Goal: Task Accomplishment & Management: Manage account settings

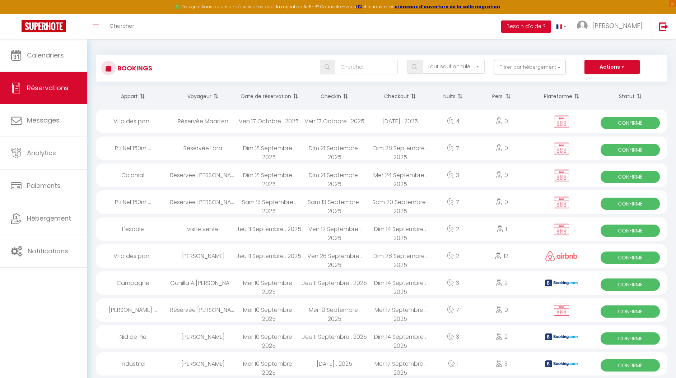
select select "not_cancelled"
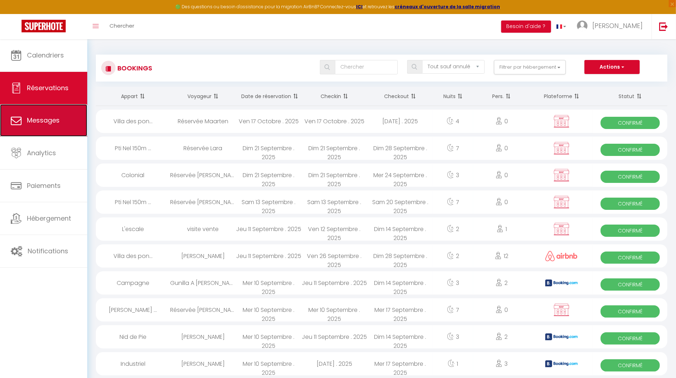
click at [18, 120] on icon at bounding box center [16, 120] width 11 height 11
select select "message"
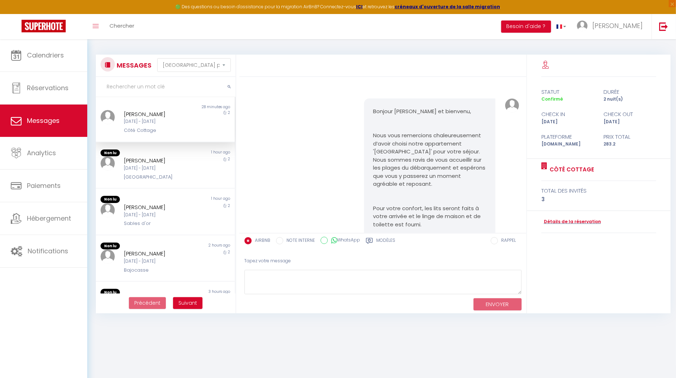
scroll to position [1331, 0]
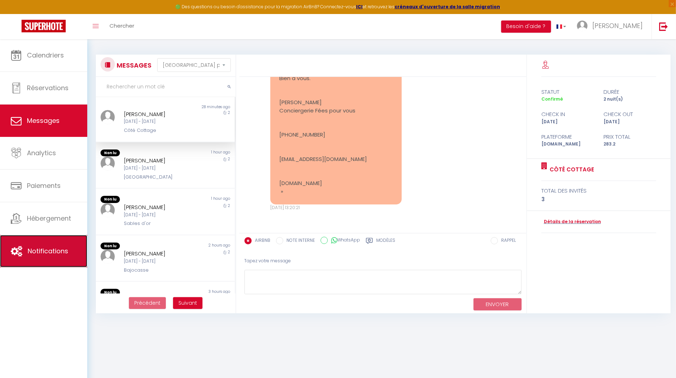
click at [25, 251] on link "Notifications" at bounding box center [43, 251] width 87 height 32
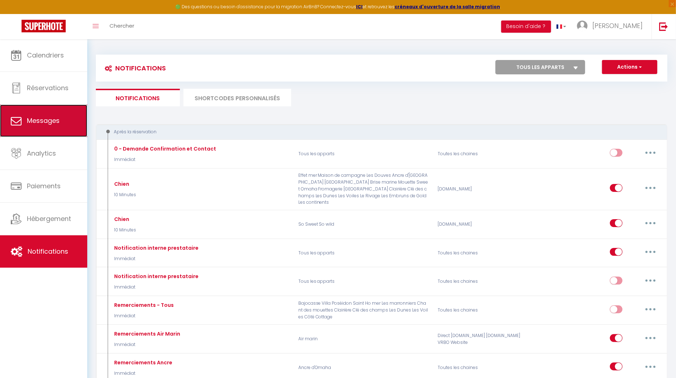
click at [28, 125] on link "Messages" at bounding box center [43, 121] width 87 height 32
select select "message"
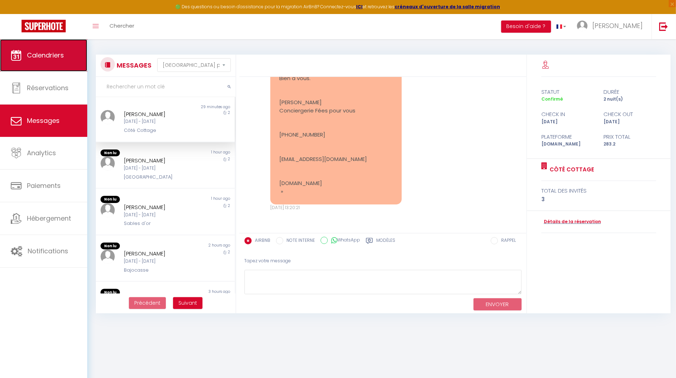
click at [30, 62] on link "Calendriers" at bounding box center [43, 55] width 87 height 32
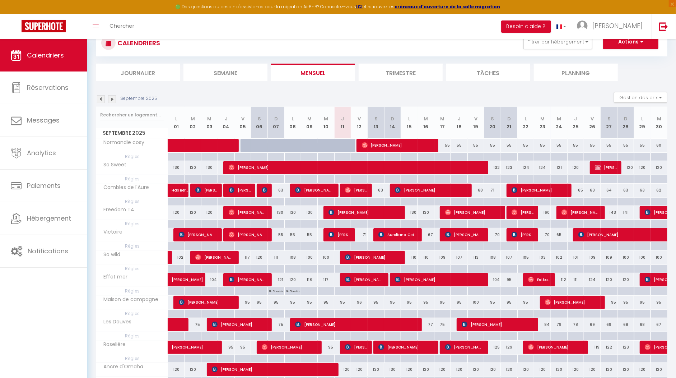
scroll to position [29, 0]
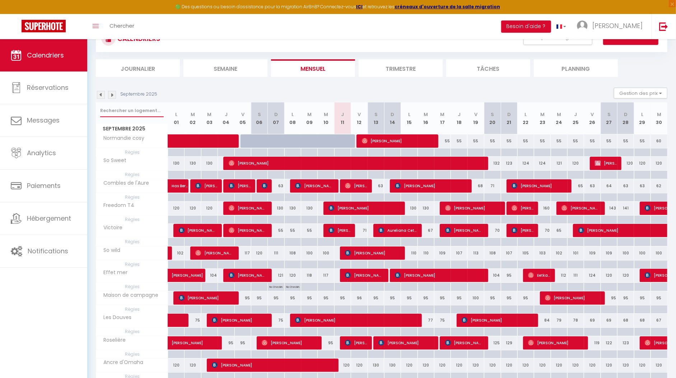
click at [119, 110] on input "text" at bounding box center [132, 110] width 64 height 13
type input "douves"
select select
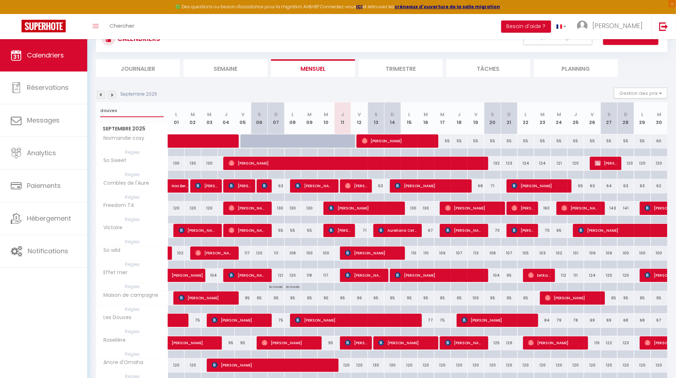
select select
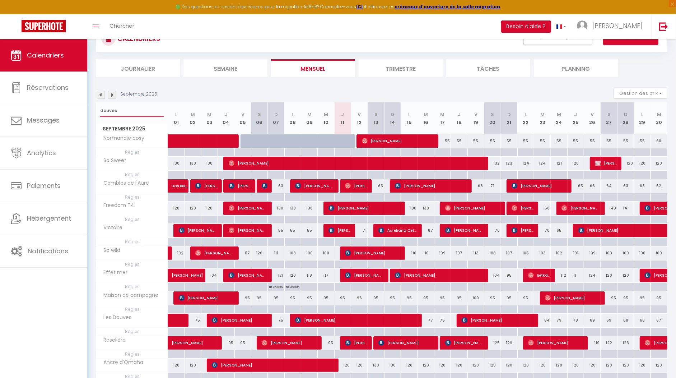
select select
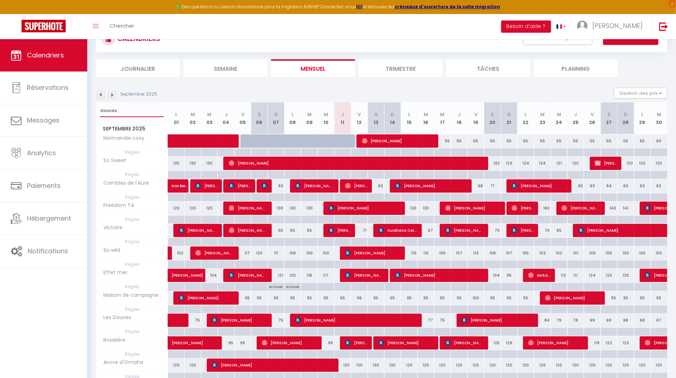
select select
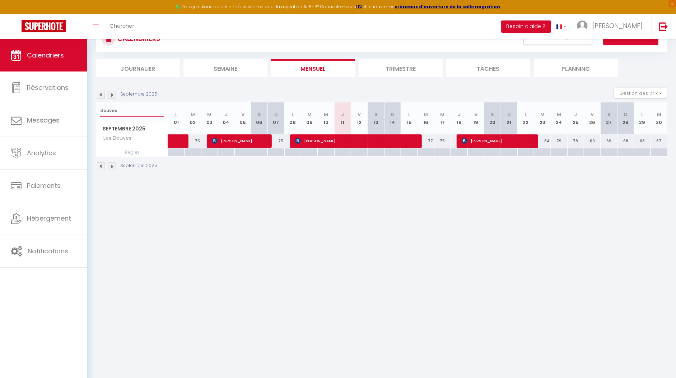
type input "douves"
click at [367, 141] on span "[PERSON_NAME]" at bounding box center [355, 141] width 121 height 14
select select "OK"
select select "KO"
select select "0"
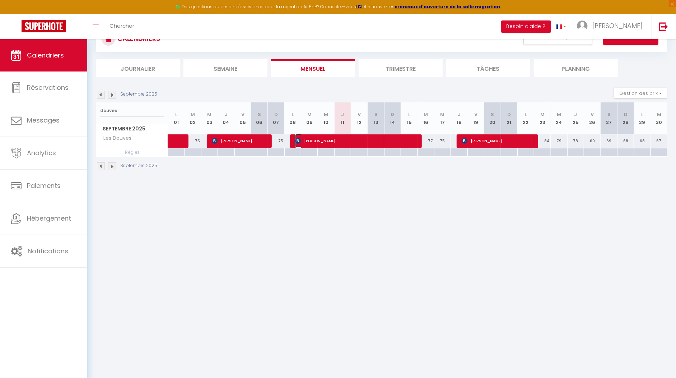
select select "0"
select select "1"
select select
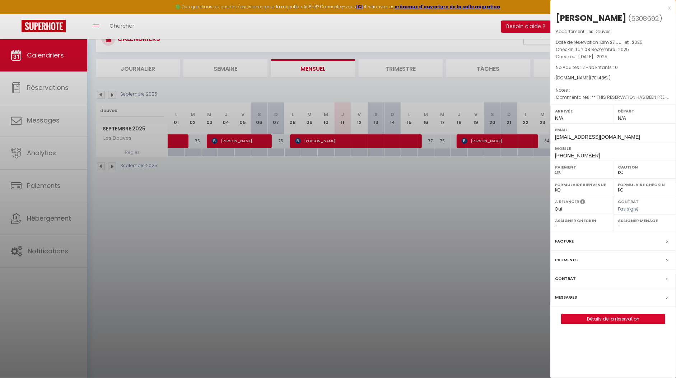
click at [667, 6] on div "x" at bounding box center [611, 8] width 120 height 9
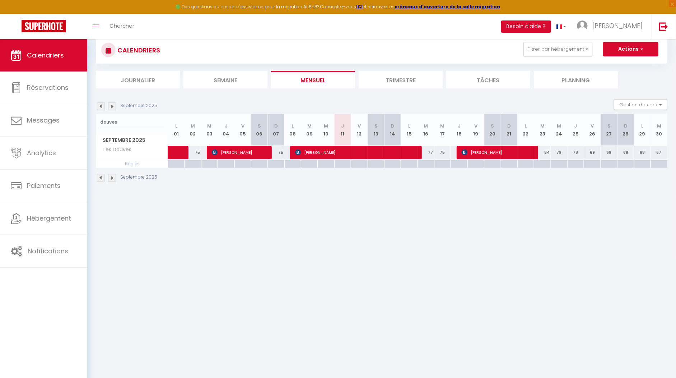
scroll to position [0, 0]
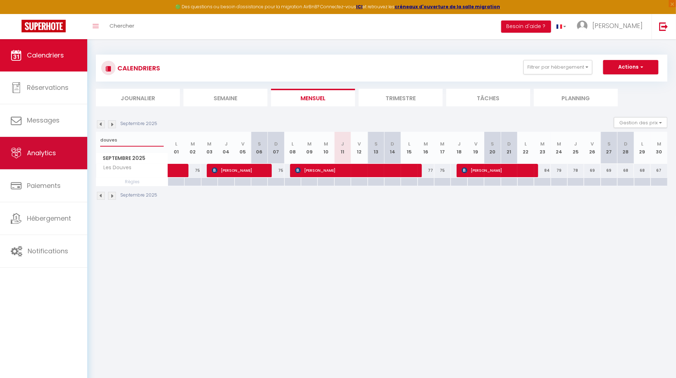
drag, startPoint x: 117, startPoint y: 138, endPoint x: 87, endPoint y: 139, distance: 30.6
click at [87, 139] on div "🟢 Des questions ou besoin d'assistance pour la migration AirBnB? Connectez-vous…" at bounding box center [338, 127] width 676 height 177
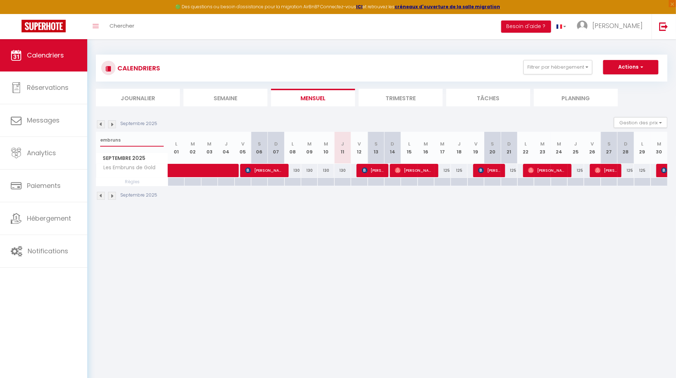
drag, startPoint x: 126, startPoint y: 140, endPoint x: 91, endPoint y: 139, distance: 34.5
click at [91, 139] on div "CALENDRIERS Filtrer par hébergement appart 1 nuit Normandie cosy Victoire Les D…" at bounding box center [381, 127] width 589 height 177
type input "embruns"
click at [100, 127] on img at bounding box center [101, 124] width 8 height 8
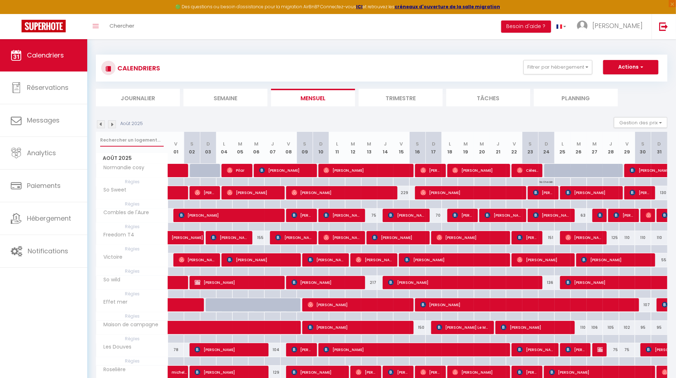
click at [120, 139] on input "text" at bounding box center [132, 140] width 64 height 13
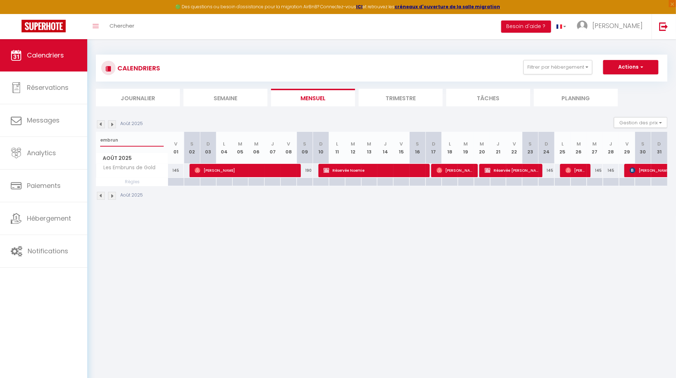
type input "embrun"
drag, startPoint x: 122, startPoint y: 139, endPoint x: 101, endPoint y: 137, distance: 21.7
click at [101, 137] on input "embrun" at bounding box center [132, 140] width 64 height 13
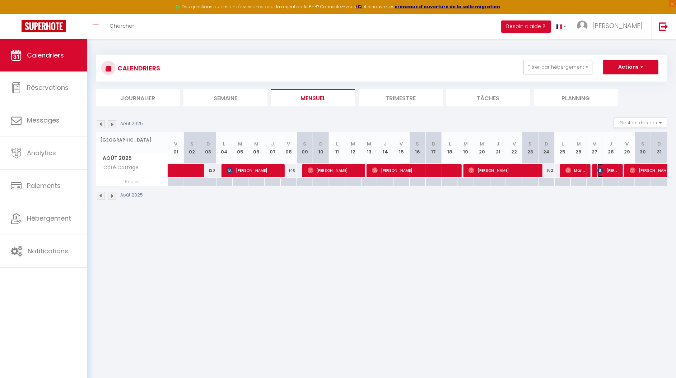
click at [613, 173] on span "[PERSON_NAME]" at bounding box center [609, 170] width 22 height 14
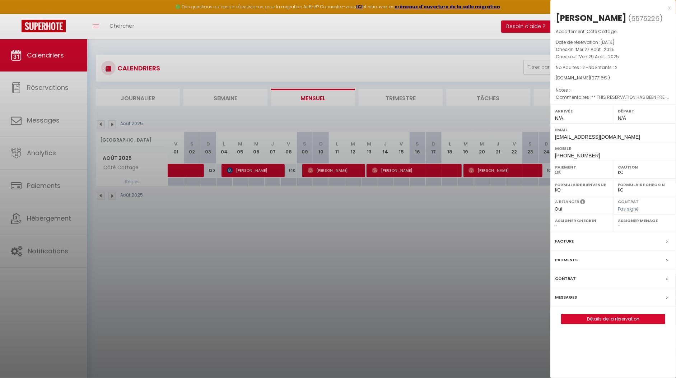
click at [668, 9] on div "x" at bounding box center [611, 8] width 120 height 9
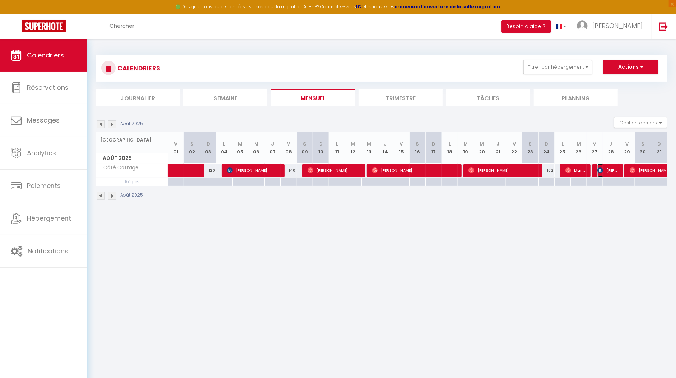
click at [613, 171] on span "[PERSON_NAME]" at bounding box center [609, 170] width 22 height 14
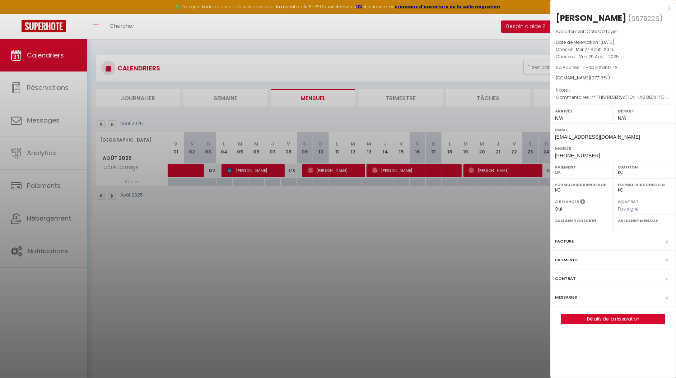
click at [670, 9] on div "x" at bounding box center [611, 8] width 120 height 9
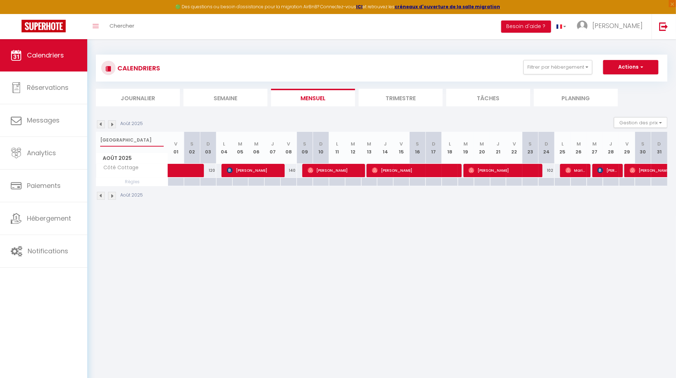
drag, startPoint x: 130, startPoint y: 143, endPoint x: 96, endPoint y: 142, distance: 34.8
click at [96, 142] on div "[GEOGRAPHIC_DATA]" at bounding box center [131, 140] width 71 height 17
type input "embruns"
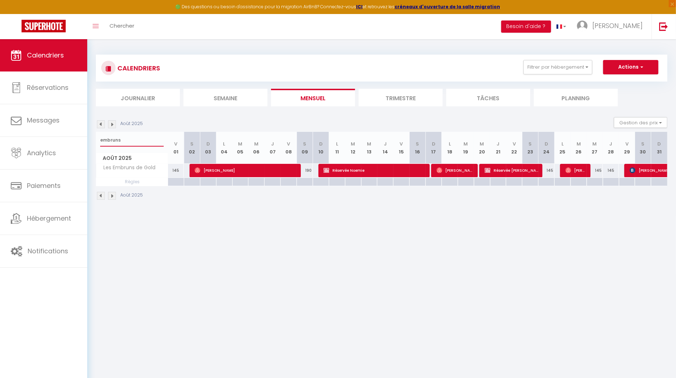
drag, startPoint x: 129, startPoint y: 144, endPoint x: 101, endPoint y: 141, distance: 28.1
click at [101, 141] on input "embruns" at bounding box center [132, 140] width 64 height 13
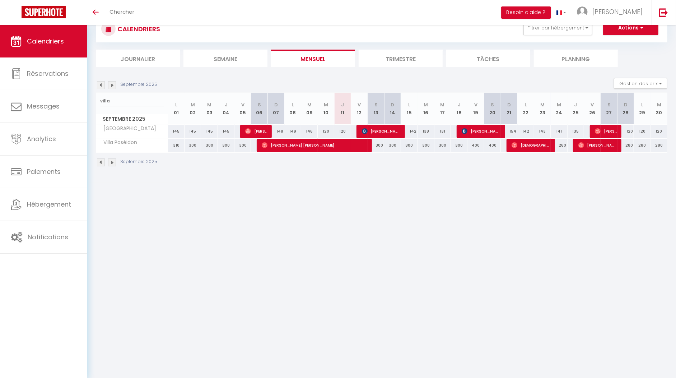
click at [315, 230] on body "🟢 Des questions ou besoin d'assistance pour la migration AirBnB? Connectez-vous…" at bounding box center [338, 189] width 676 height 378
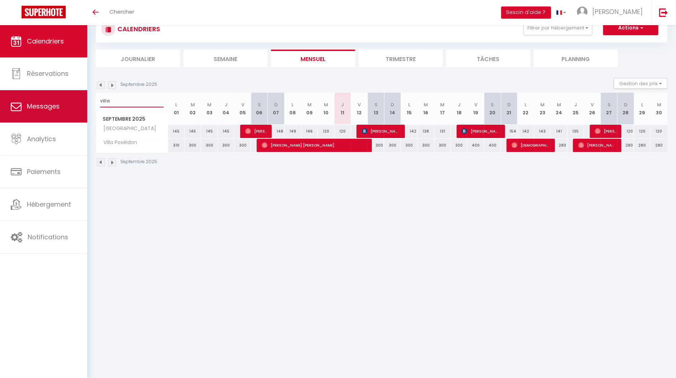
drag, startPoint x: 138, startPoint y: 104, endPoint x: 87, endPoint y: 107, distance: 51.1
click at [87, 107] on div "🟢 Des questions ou besoin d'assistance pour la migration AirBnB? Connectez-vous…" at bounding box center [338, 91] width 676 height 182
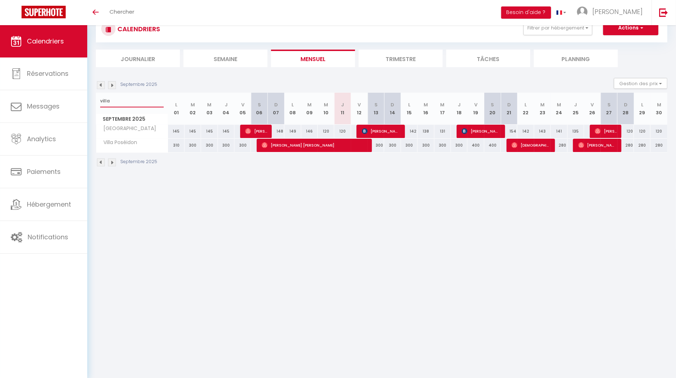
drag, startPoint x: 116, startPoint y: 101, endPoint x: 100, endPoint y: 99, distance: 16.3
click at [100, 99] on input "villa" at bounding box center [132, 100] width 64 height 13
paste input "[GEOGRAPHIC_DATA]"
type input "[GEOGRAPHIC_DATA]"
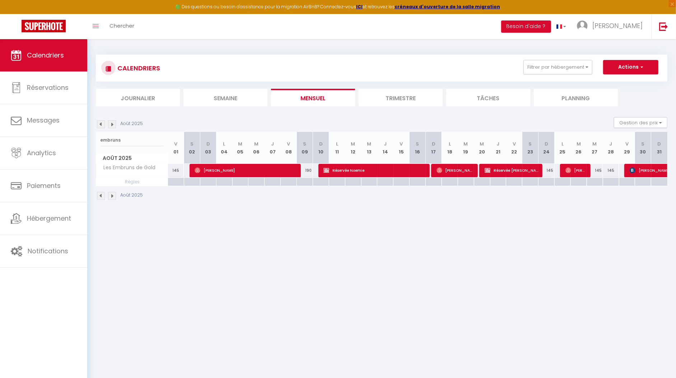
drag, startPoint x: 136, startPoint y: 140, endPoint x: 99, endPoint y: 141, distance: 37.4
click at [99, 141] on div "embruns" at bounding box center [131, 140] width 71 height 17
type input "olivia"
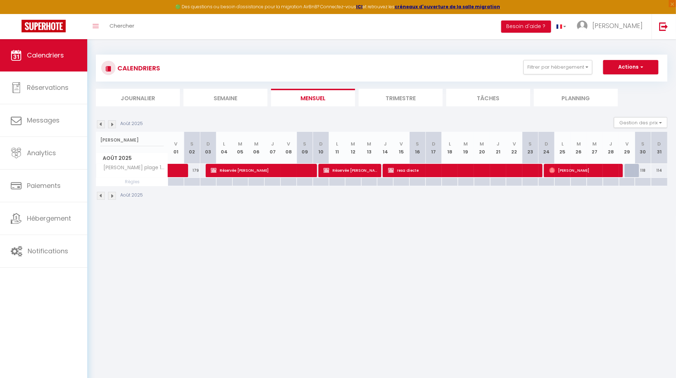
click at [156, 239] on body "🟢 Des questions ou besoin d'assistance pour la migration AirBnB? Connectez-vous…" at bounding box center [338, 228] width 676 height 378
click at [112, 140] on input "olivia" at bounding box center [132, 140] width 64 height 13
click at [405, 170] on span "resa diecte" at bounding box center [463, 170] width 151 height 14
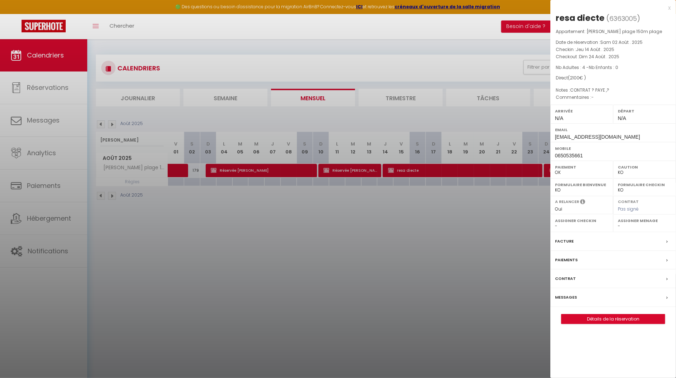
click at [484, 203] on div at bounding box center [338, 189] width 676 height 378
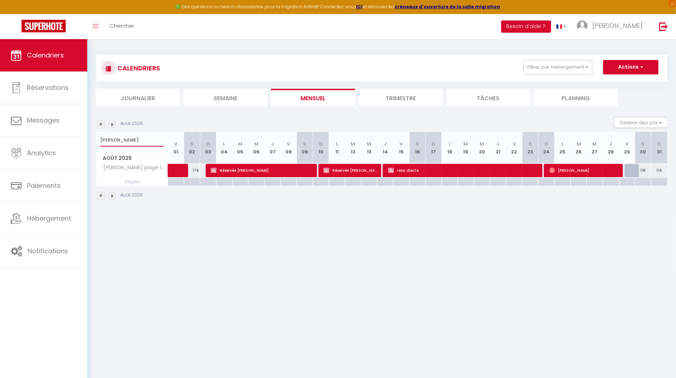
drag, startPoint x: 148, startPoint y: 143, endPoint x: 89, endPoint y: 136, distance: 59.6
click at [89, 136] on div "CALENDRIERS Filtrer par hébergement appart 1 nuit Normandie cosy Victoire Les D…" at bounding box center [381, 127] width 589 height 177
checkbox input "false"
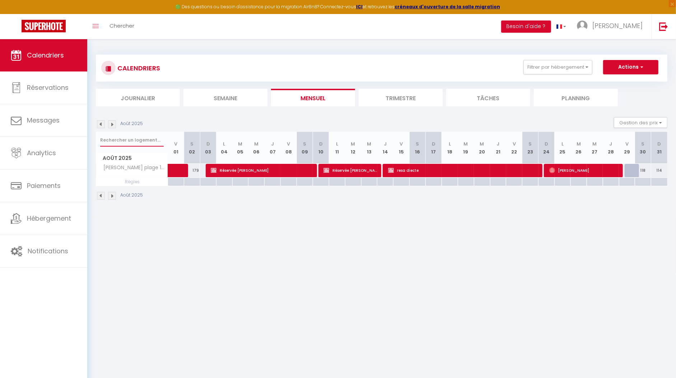
checkbox input "false"
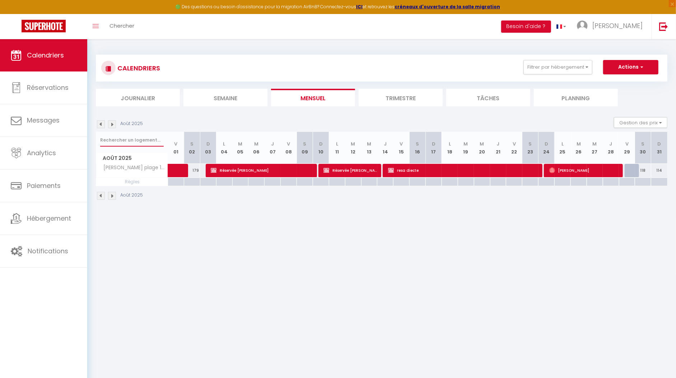
checkbox input "false"
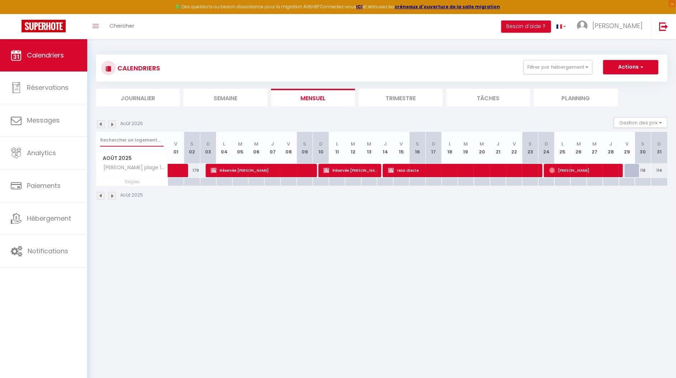
checkbox input "false"
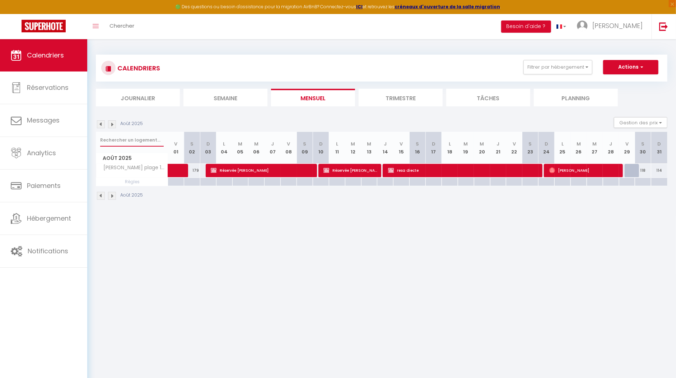
checkbox input "false"
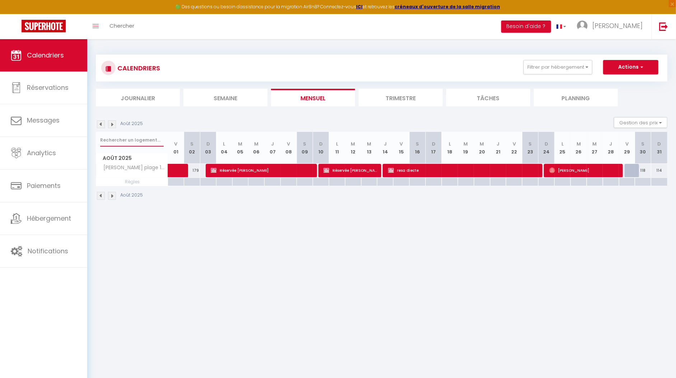
checkbox input "false"
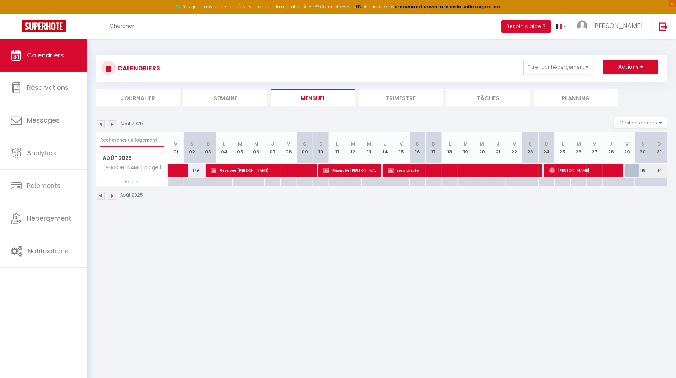
checkbox input "false"
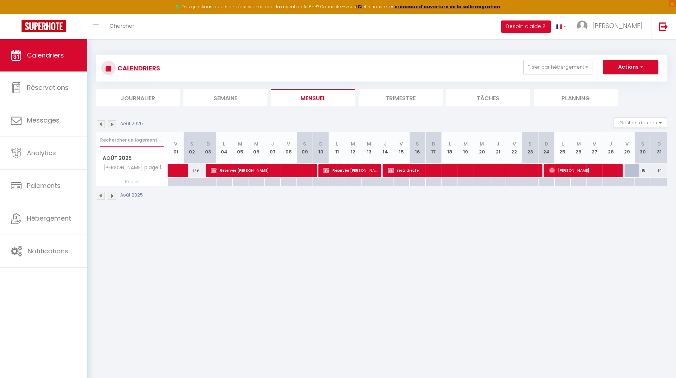
checkbox input "false"
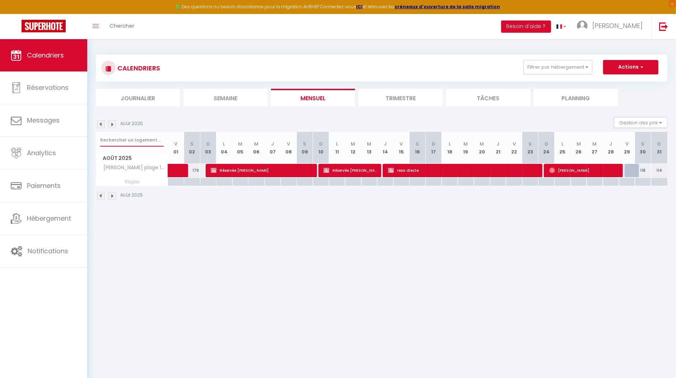
checkbox input "false"
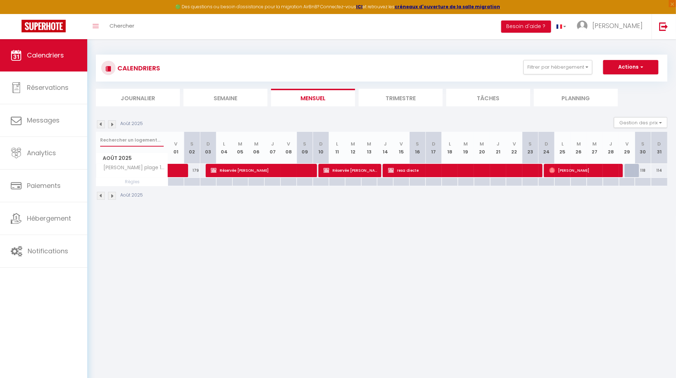
checkbox input "false"
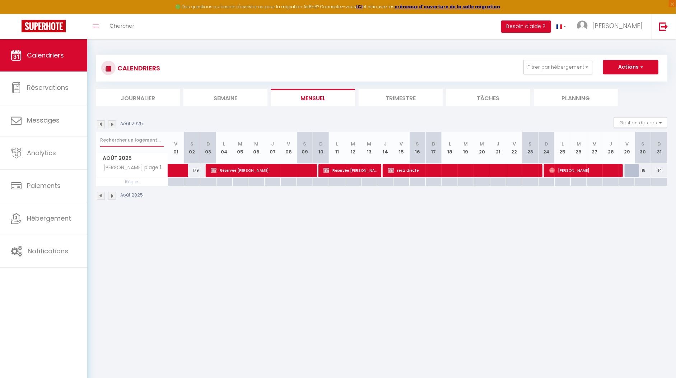
checkbox input "false"
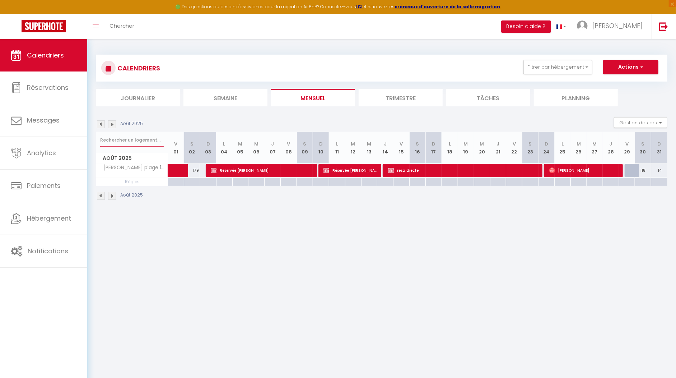
checkbox input "false"
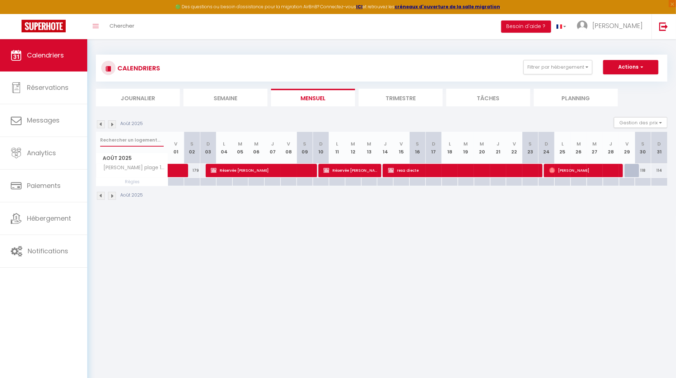
checkbox input "false"
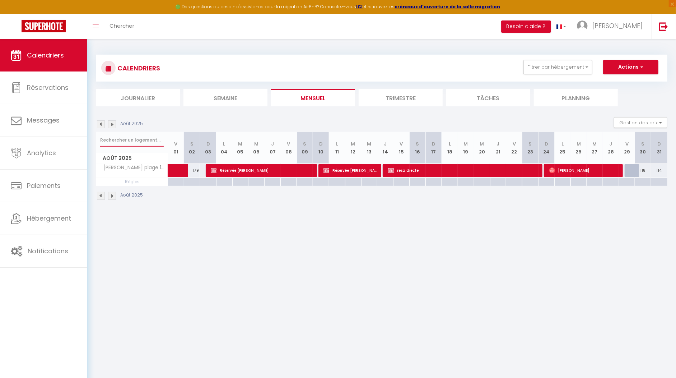
checkbox input "false"
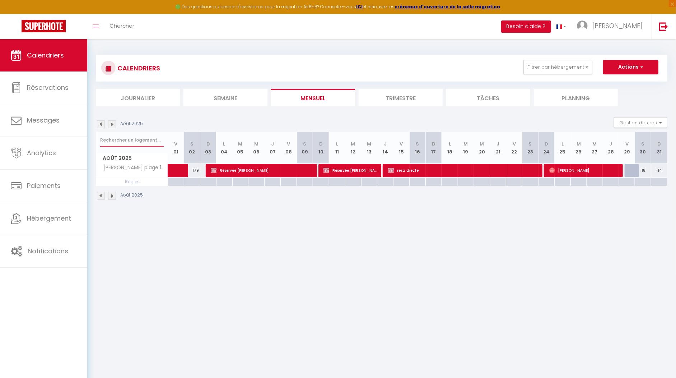
checkbox input "false"
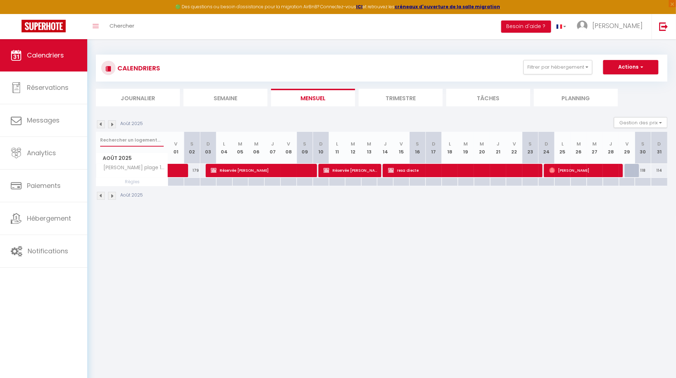
checkbox input "false"
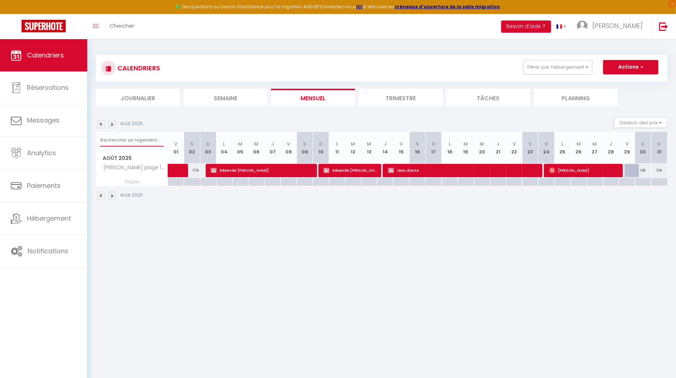
checkbox input "false"
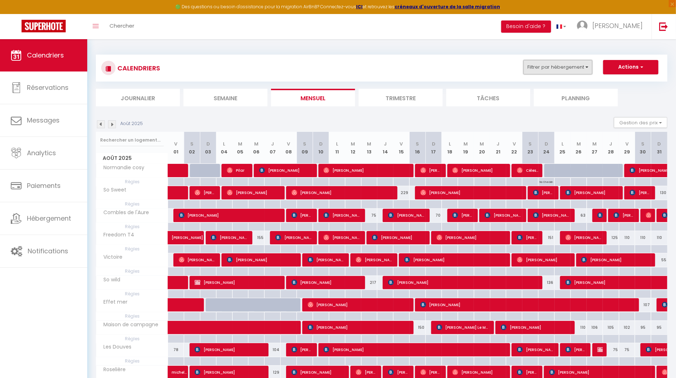
click at [589, 65] on button "Filtrer par hébergement" at bounding box center [558, 67] width 69 height 14
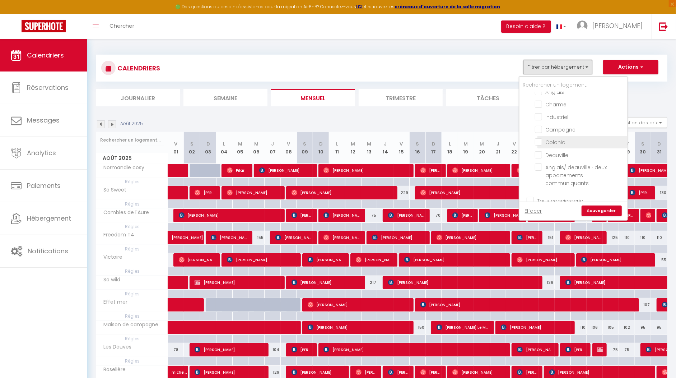
scroll to position [184, 0]
click at [530, 141] on input "malapel" at bounding box center [581, 144] width 108 height 7
checkbox input "true"
checkbox input "false"
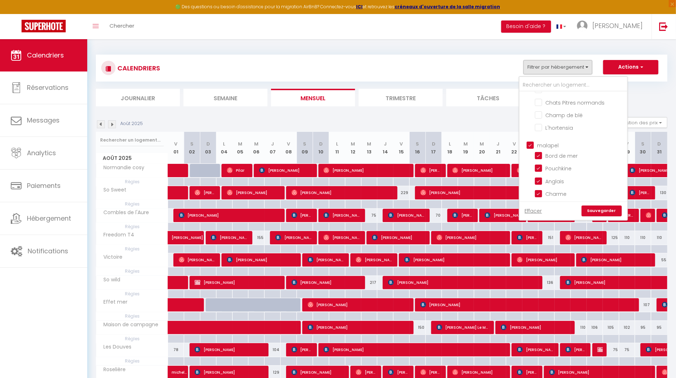
checkbox input "false"
checkbox input "true"
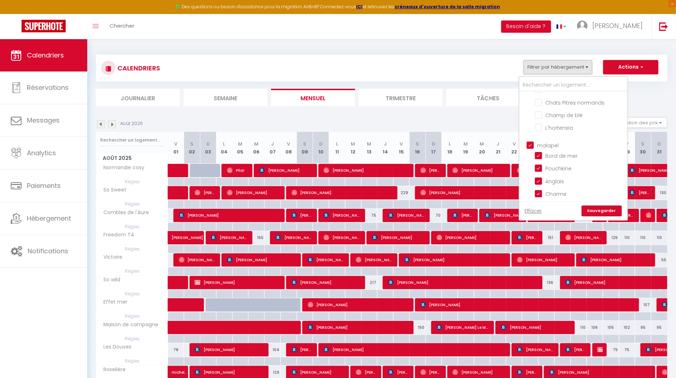
checkbox input "true"
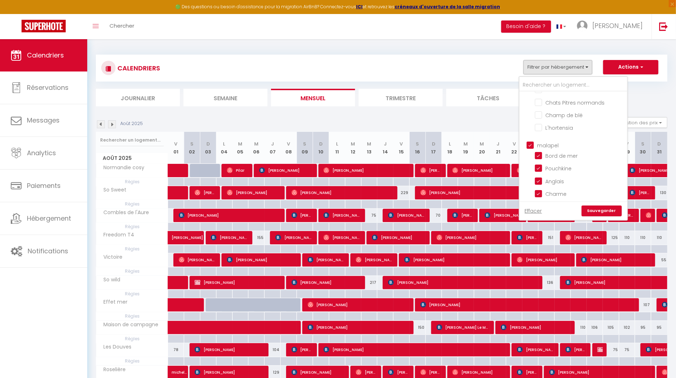
checkbox input "false"
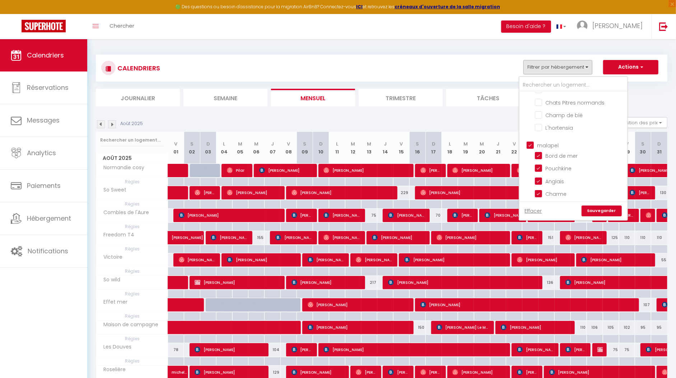
checkbox input "true"
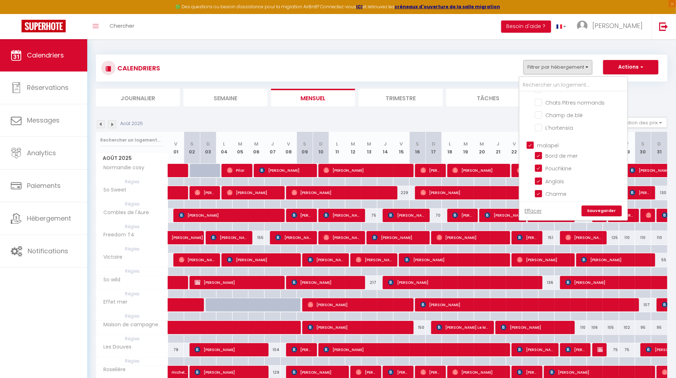
checkbox input "true"
checkbox input "false"
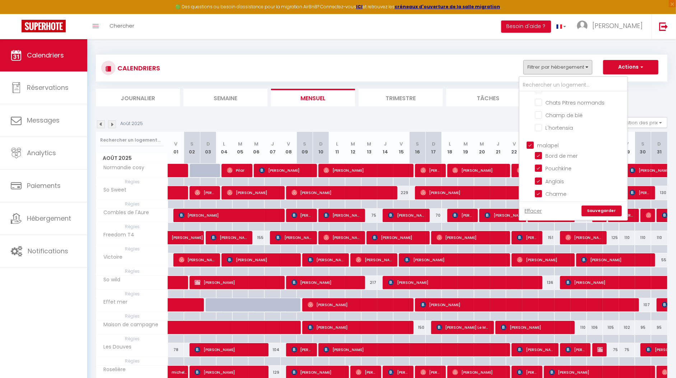
checkbox input "false"
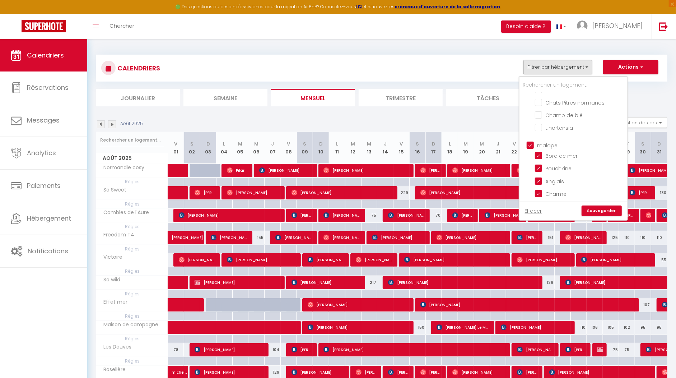
checkbox input "false"
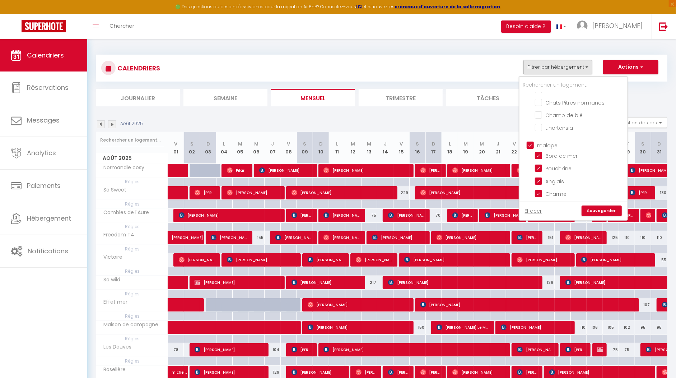
checkbox input "false"
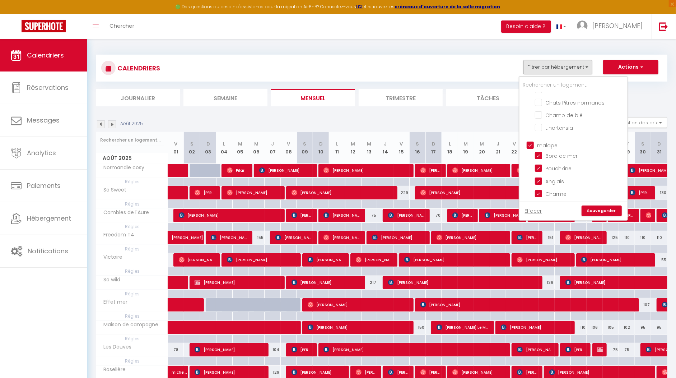
checkbox input "false"
checkbox input "true"
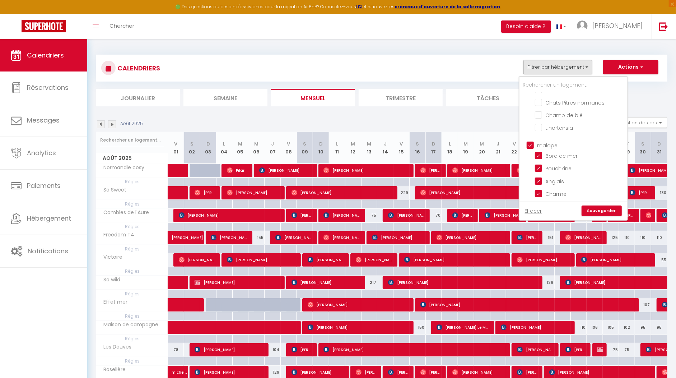
checkbox input "true"
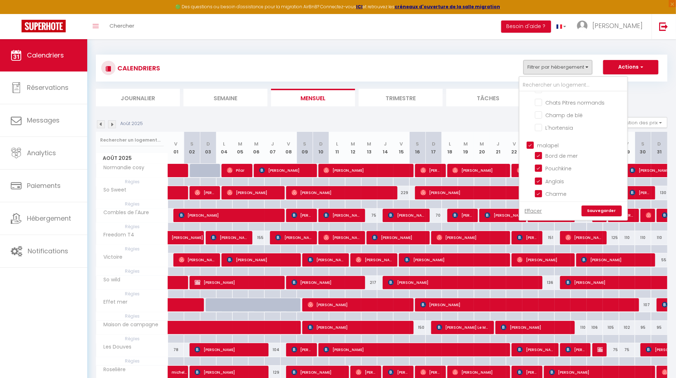
checkbox input "false"
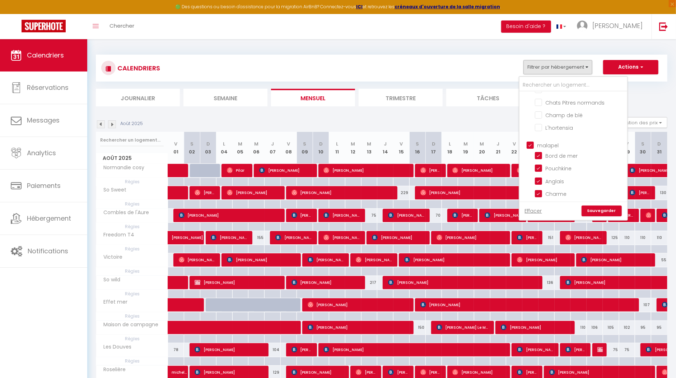
checkbox input "false"
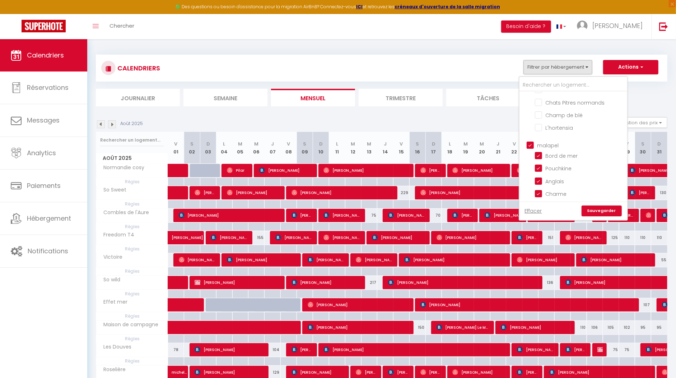
checkbox input "false"
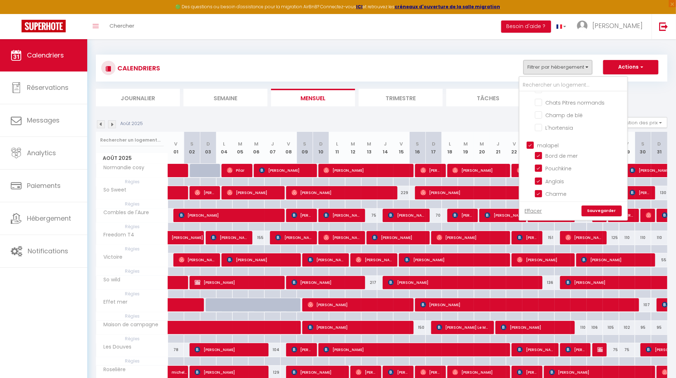
checkbox input "false"
checkbox input "true"
checkbox input "false"
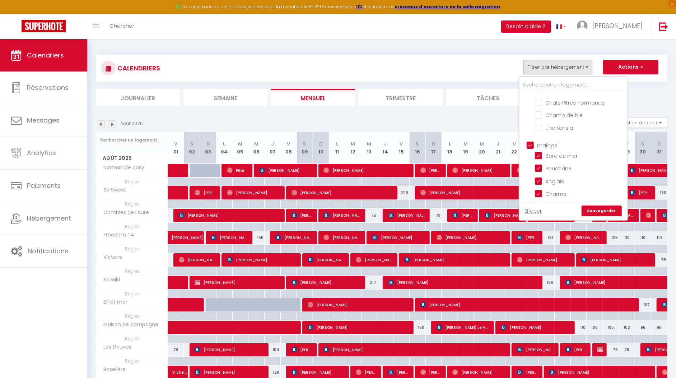
checkbox input "false"
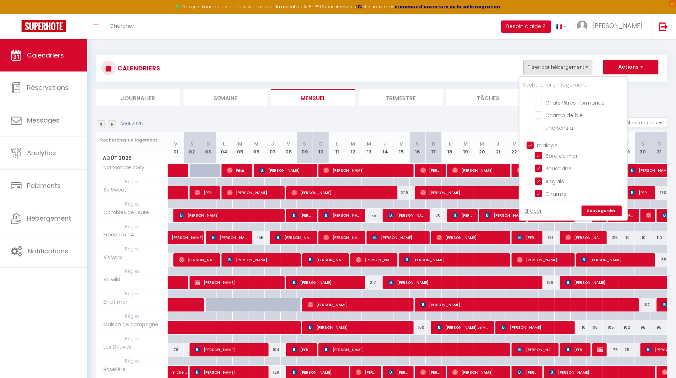
checkbox input "false"
click at [605, 209] on link "Sauvegarder" at bounding box center [602, 210] width 40 height 11
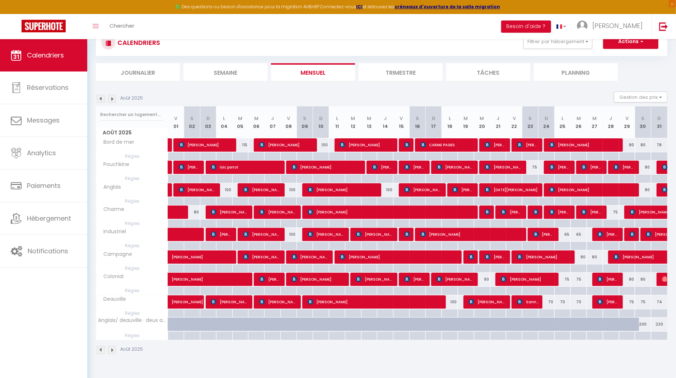
scroll to position [27, 0]
